Goal: Transaction & Acquisition: Purchase product/service

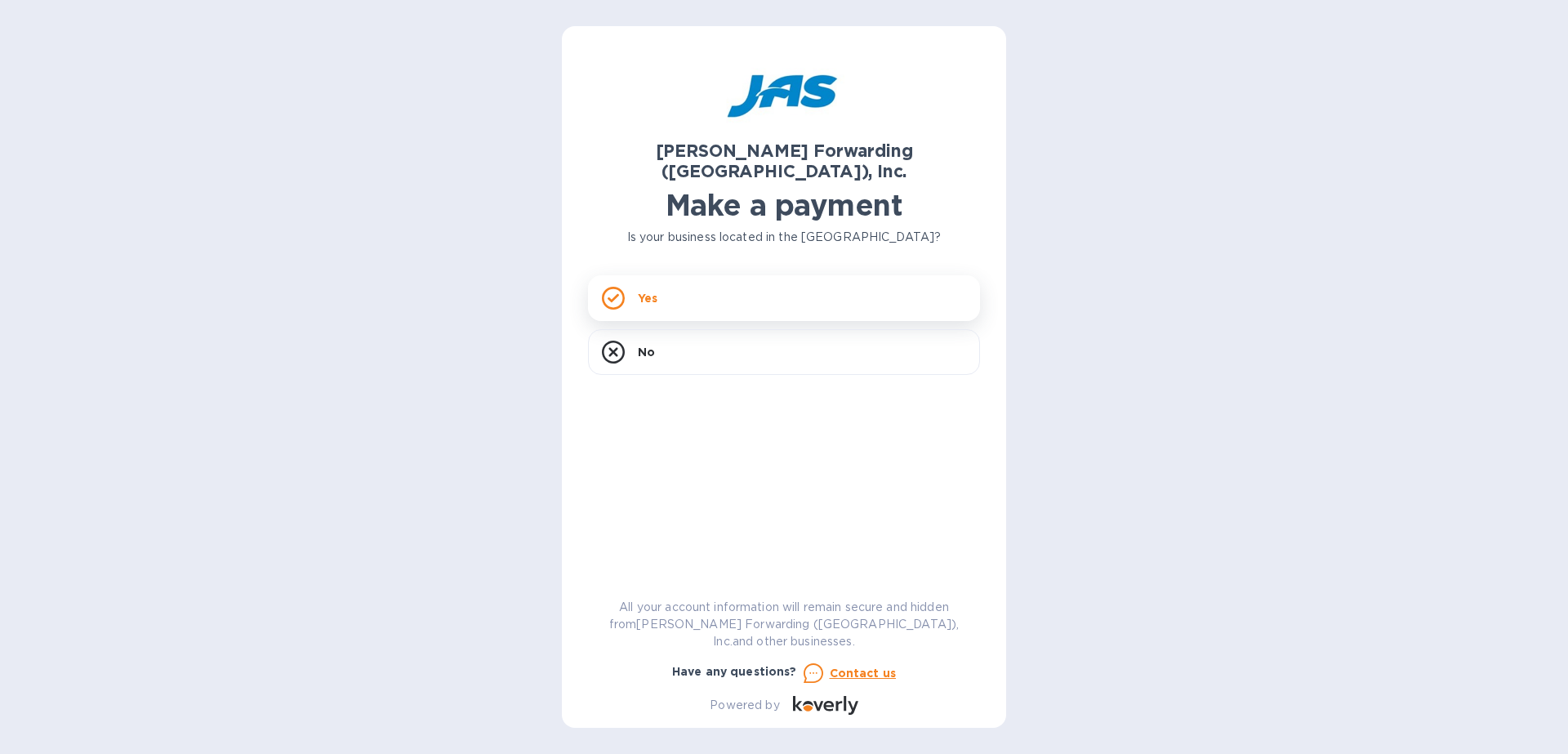
click at [771, 289] on div "Yes" at bounding box center [784, 298] width 392 height 45
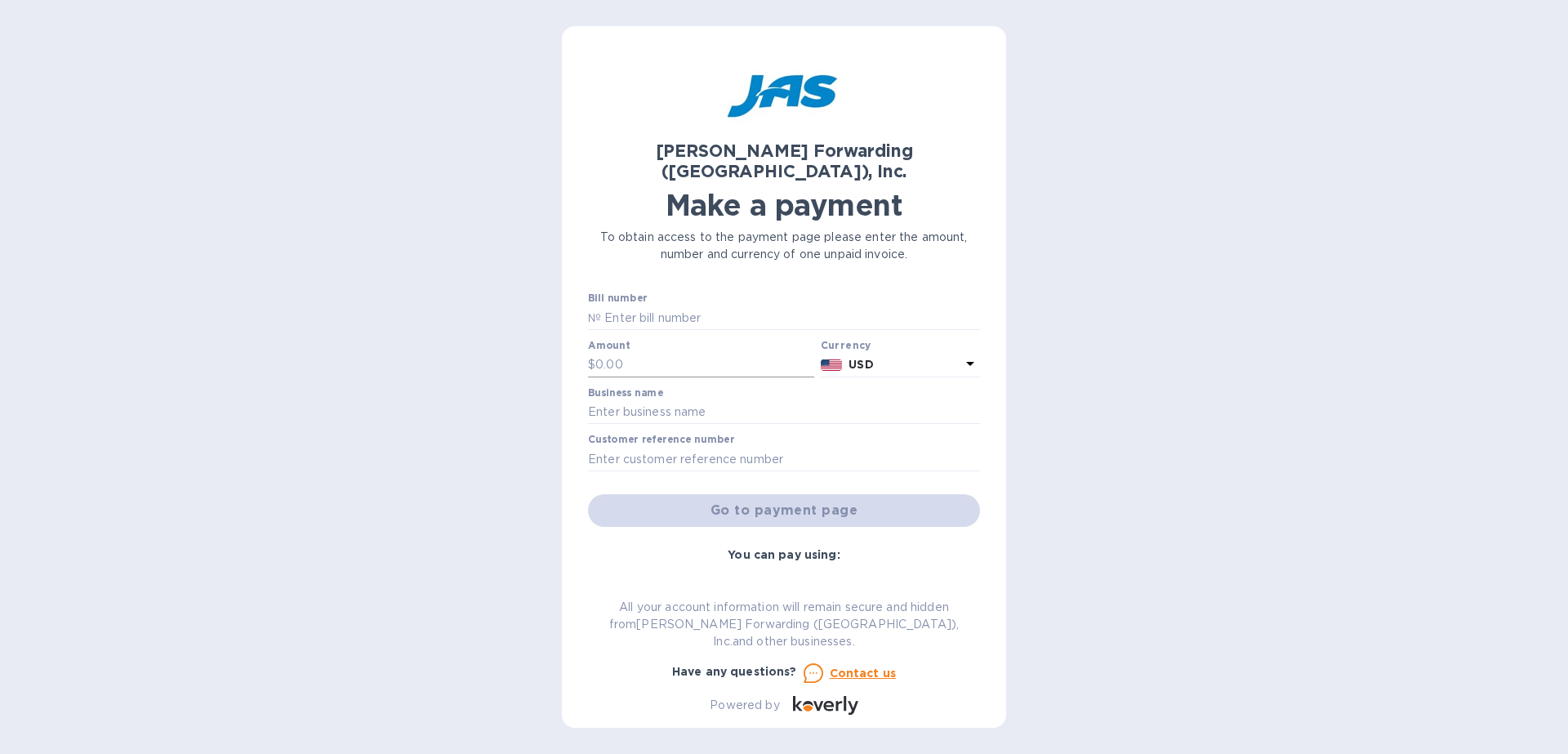
click at [697, 353] on input "text" at bounding box center [705, 365] width 219 height 25
click at [700, 305] on input "text" at bounding box center [790, 317] width 379 height 25
type input "CVG503281273"
type input "7,425.00"
click at [728, 400] on input "text" at bounding box center [784, 412] width 392 height 25
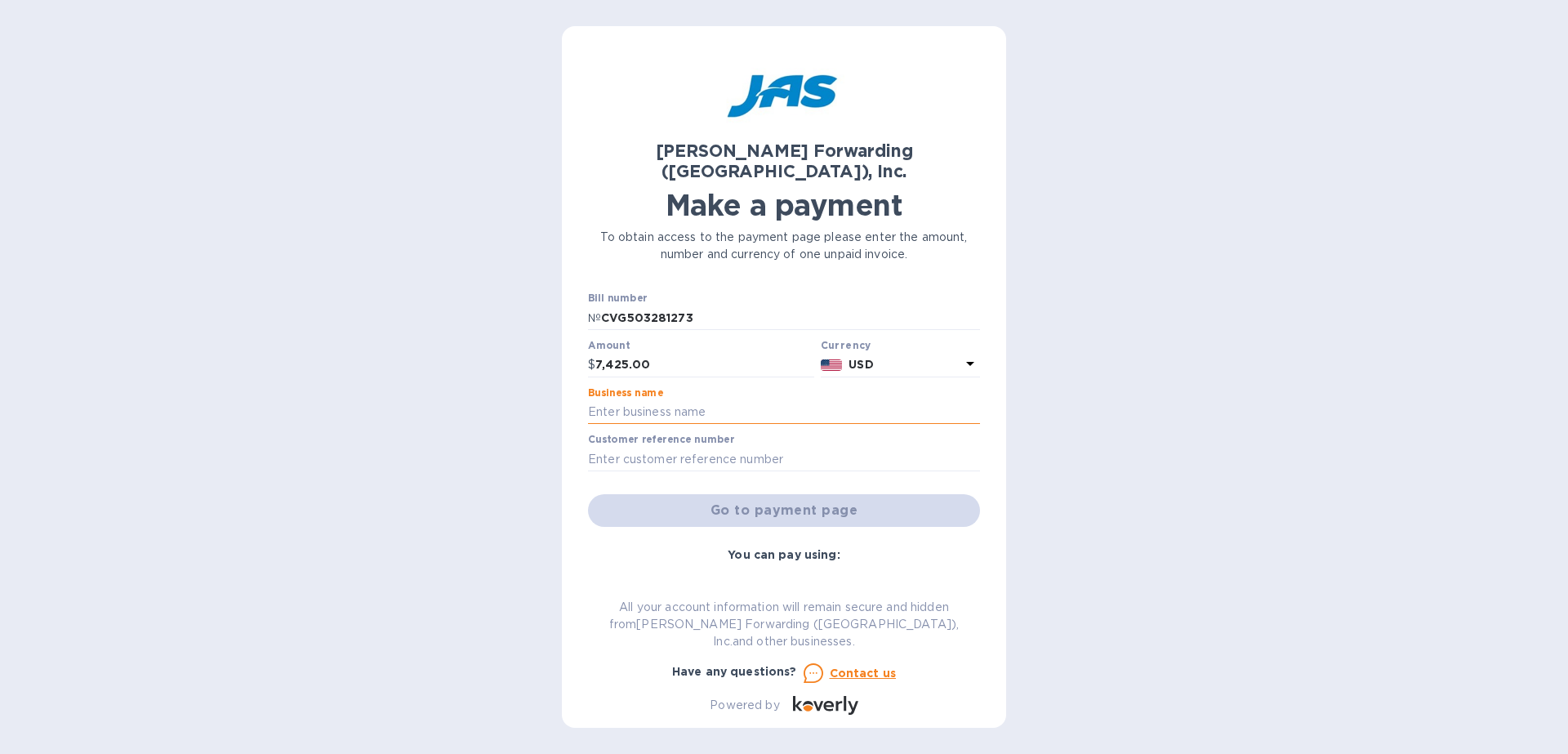
type input "Galerie"
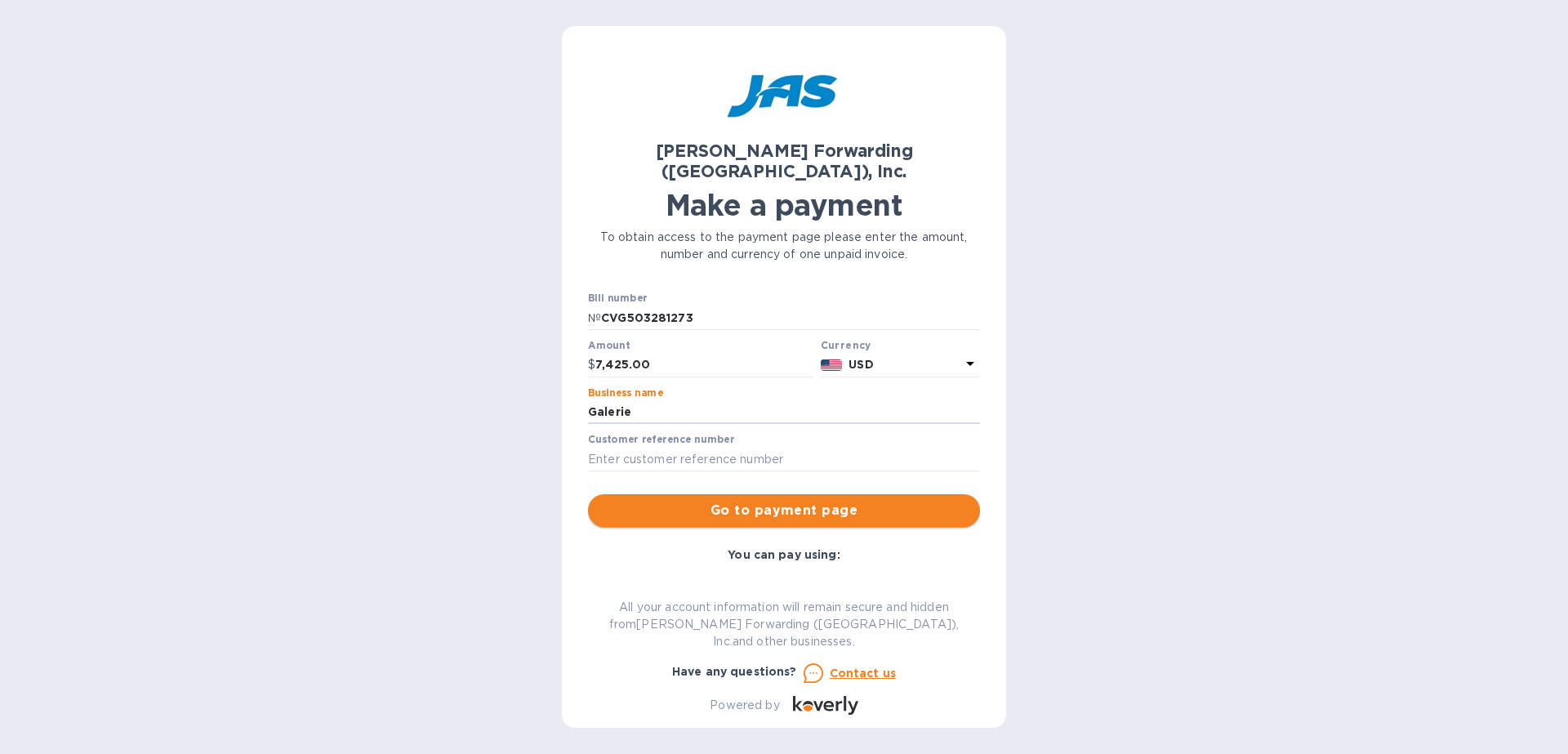
click at [784, 501] on span "Go to payment page" at bounding box center [784, 511] width 366 height 20
